Goal: Check status

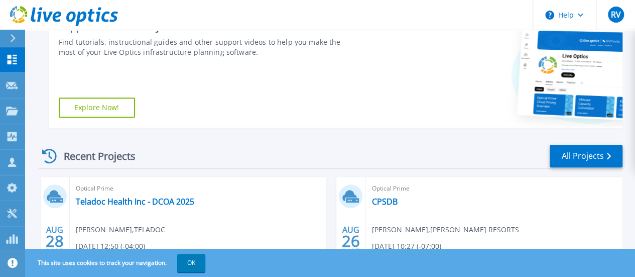
scroll to position [175, 0]
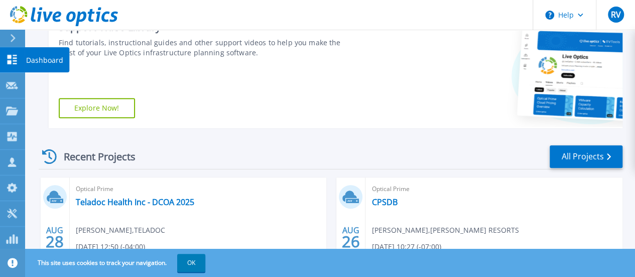
click at [52, 61] on p "Dashboard" at bounding box center [44, 60] width 37 height 26
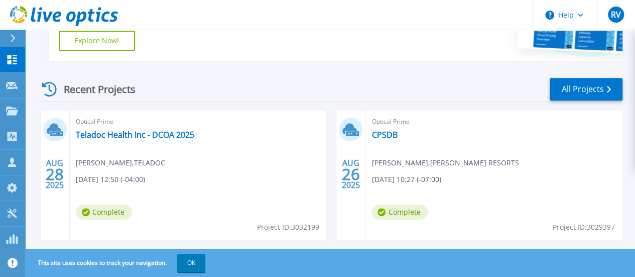
scroll to position [242, 0]
click at [569, 89] on link "All Projects" at bounding box center [586, 89] width 73 height 23
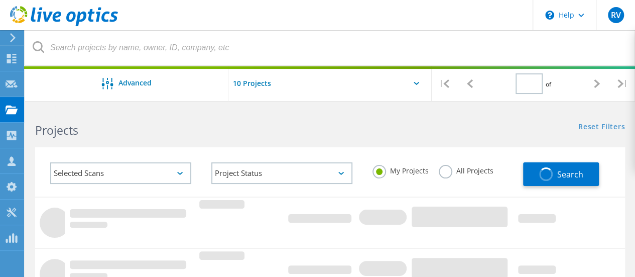
type input "1"
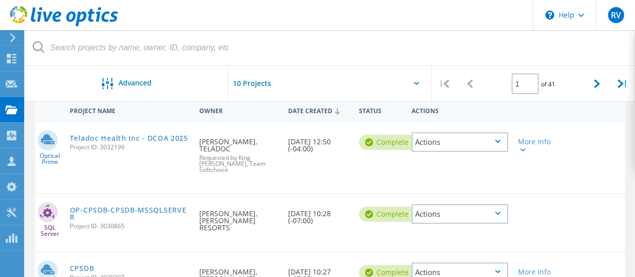
scroll to position [101, 0]
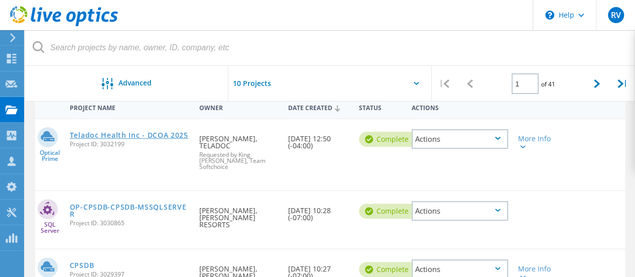
click at [111, 133] on link "Teladoc Health Inc - DCOA 2025" at bounding box center [129, 135] width 119 height 7
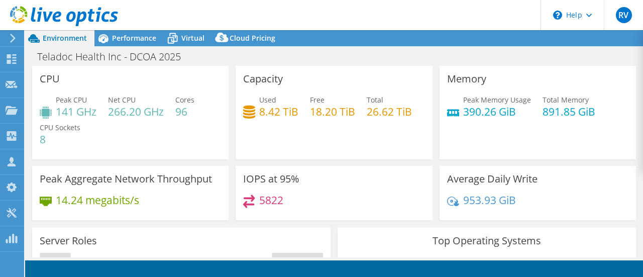
select select "USD"
